Goal: Task Accomplishment & Management: Use online tool/utility

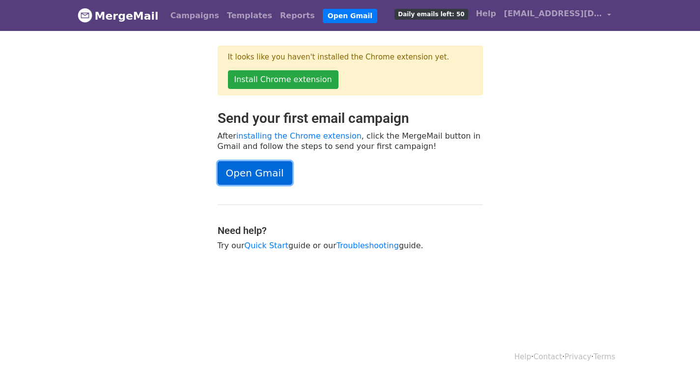
click at [247, 173] on link "Open Gmail" at bounding box center [255, 173] width 75 height 24
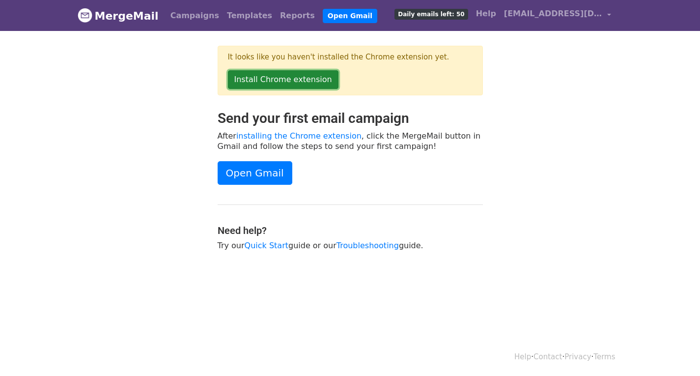
click at [279, 76] on link "Install Chrome extension" at bounding box center [283, 79] width 110 height 19
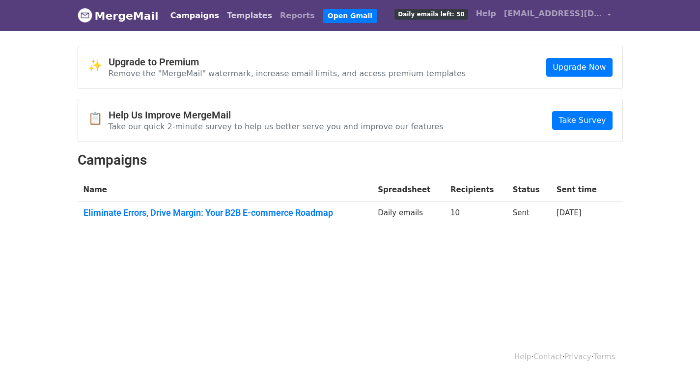
click at [223, 14] on link "Templates" at bounding box center [249, 16] width 53 height 20
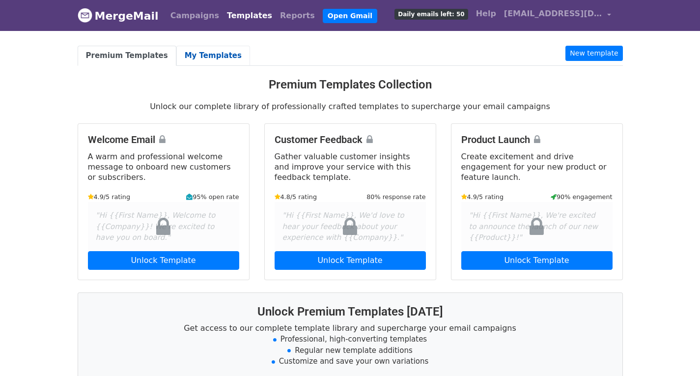
click at [200, 61] on link "My Templates" at bounding box center [213, 56] width 74 height 20
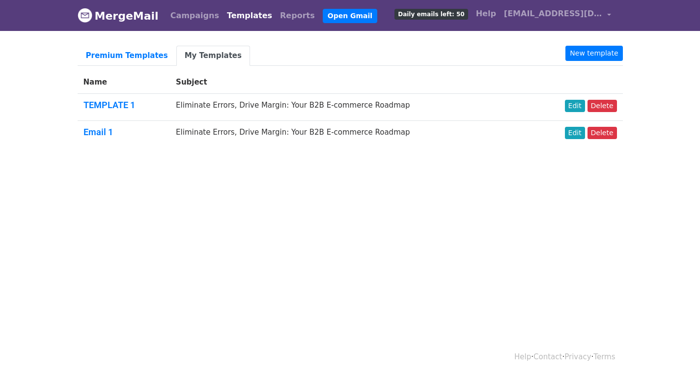
click at [190, 26] on div "Campaigns Templates Reports Open Gmail Daily emails left: 50 Help hello@brainbe…" at bounding box center [388, 15] width 453 height 23
click at [188, 17] on link "Campaigns" at bounding box center [194, 16] width 56 height 20
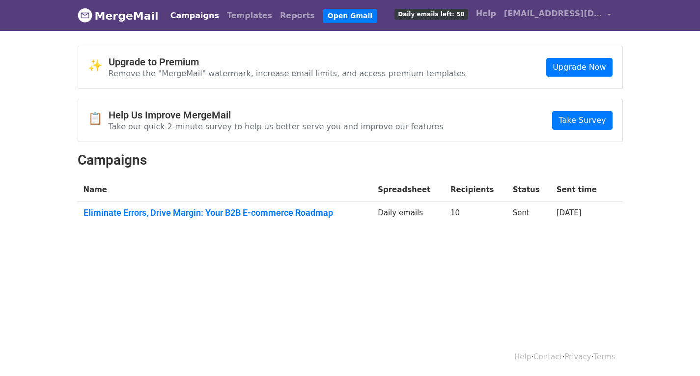
drag, startPoint x: 55, startPoint y: 78, endPoint x: 51, endPoint y: 85, distance: 8.1
click at [55, 78] on body "MergeMail Campaigns Templates Reports Open Gmail Daily emails left: 50 Help hel…" at bounding box center [350, 137] width 700 height 275
click at [196, 17] on link "Campaigns" at bounding box center [194, 16] width 56 height 20
